Goal: Find specific page/section: Find specific page/section

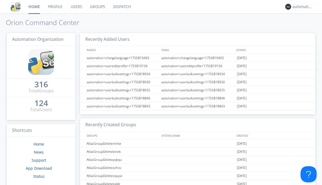
click at [122, 7] on link "Dispatch" at bounding box center [122, 6] width 26 height 13
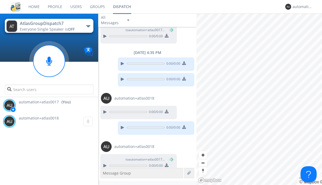
scroll to position [337, 0]
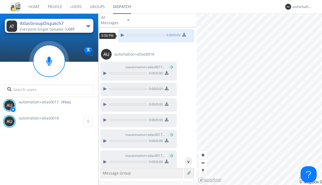
scroll to position [10, 0]
click at [186, 161] on div "^" at bounding box center [188, 161] width 8 height 8
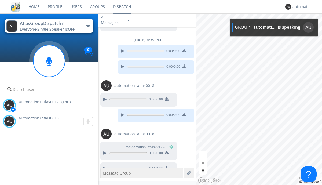
scroll to position [337, 0]
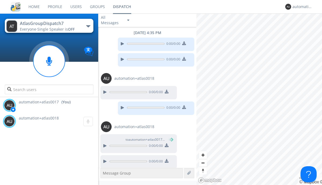
click at [166, 159] on img at bounding box center [167, 161] width 4 height 4
click at [301, 7] on div "automation+atlas0017" at bounding box center [302, 6] width 20 height 5
